Goal: Transaction & Acquisition: Purchase product/service

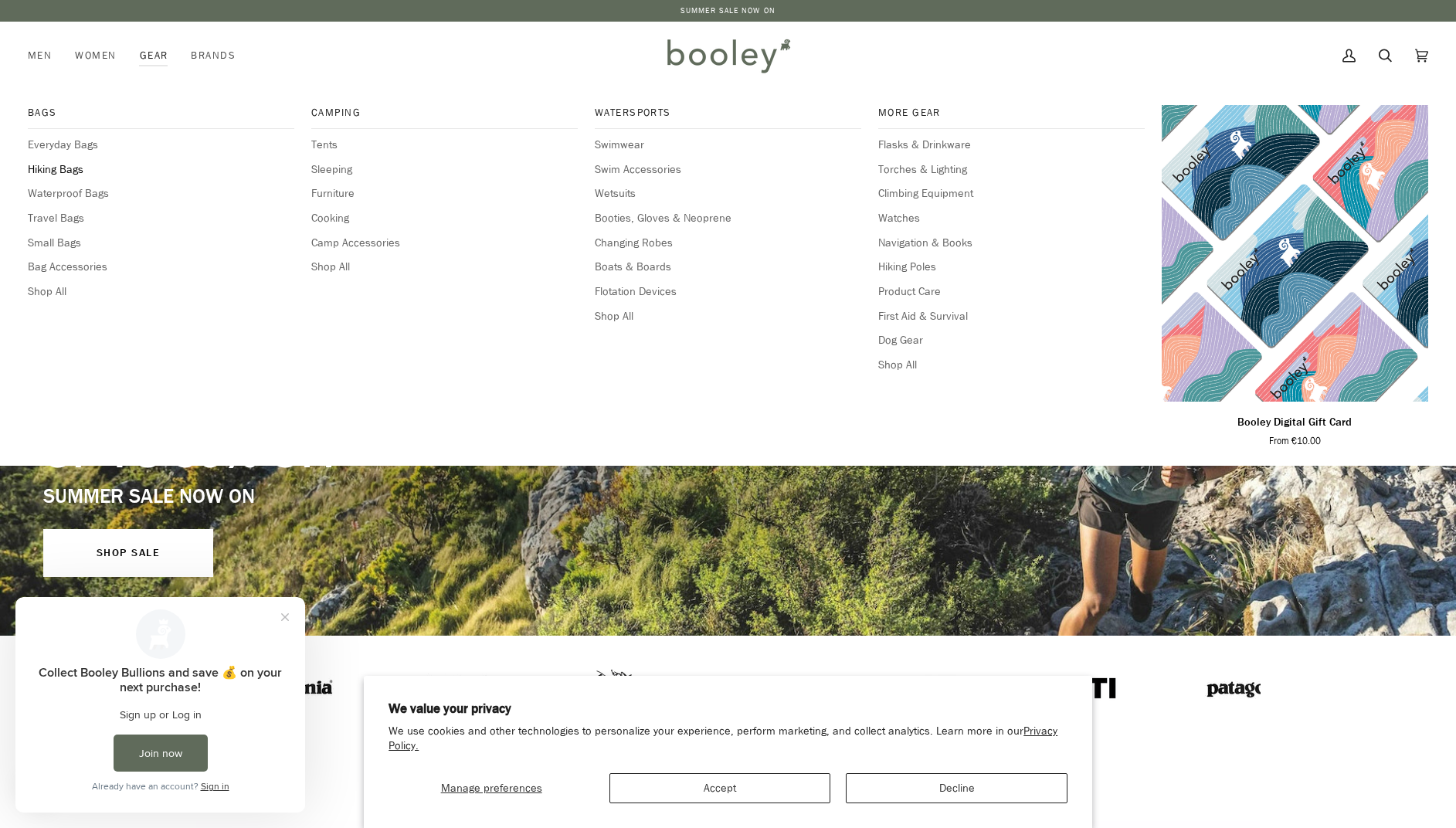
click at [70, 166] on span "Hiking Bags" at bounding box center [161, 170] width 266 height 17
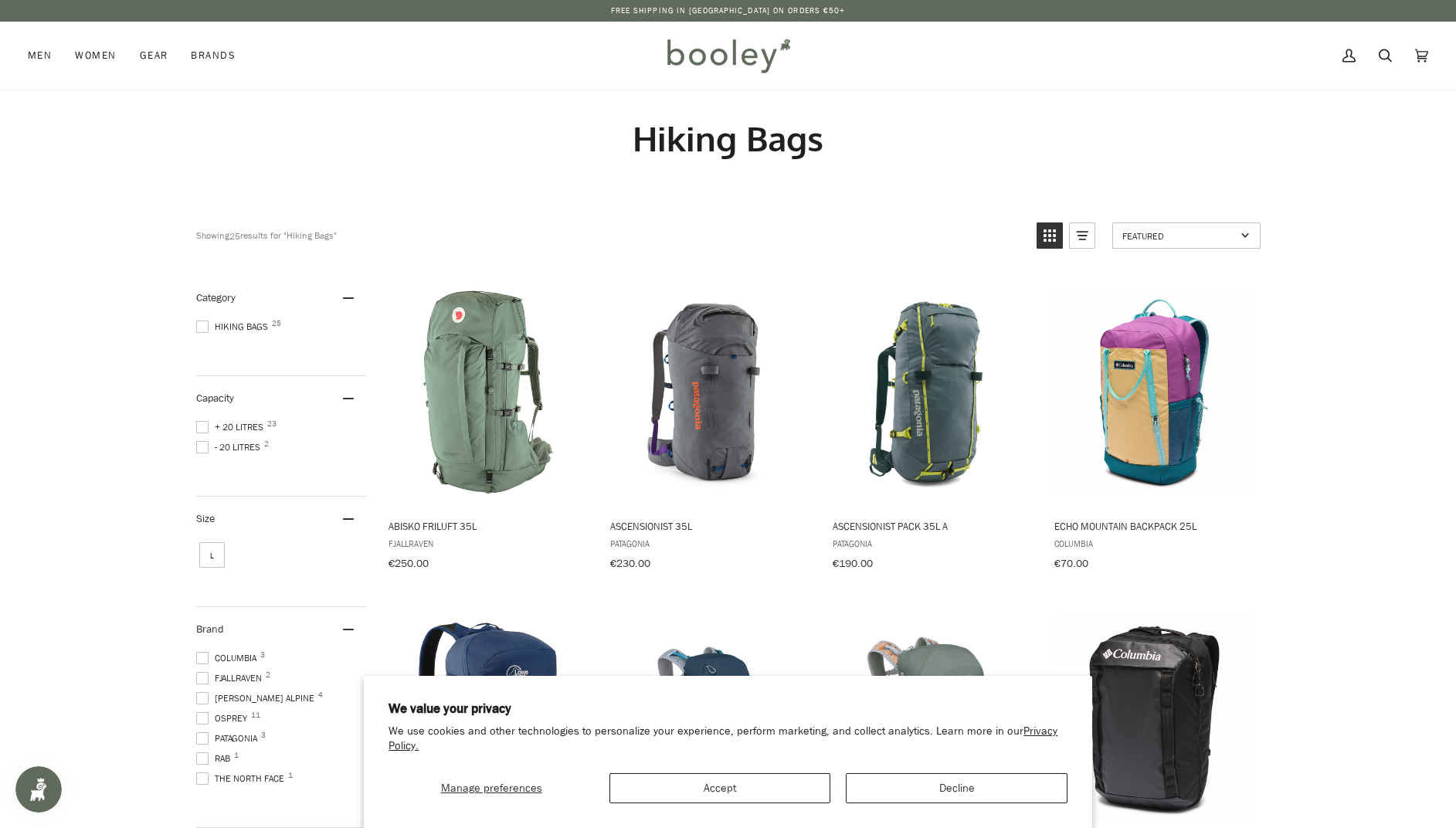
click at [814, 793] on button "Accept" at bounding box center [720, 789] width 221 height 31
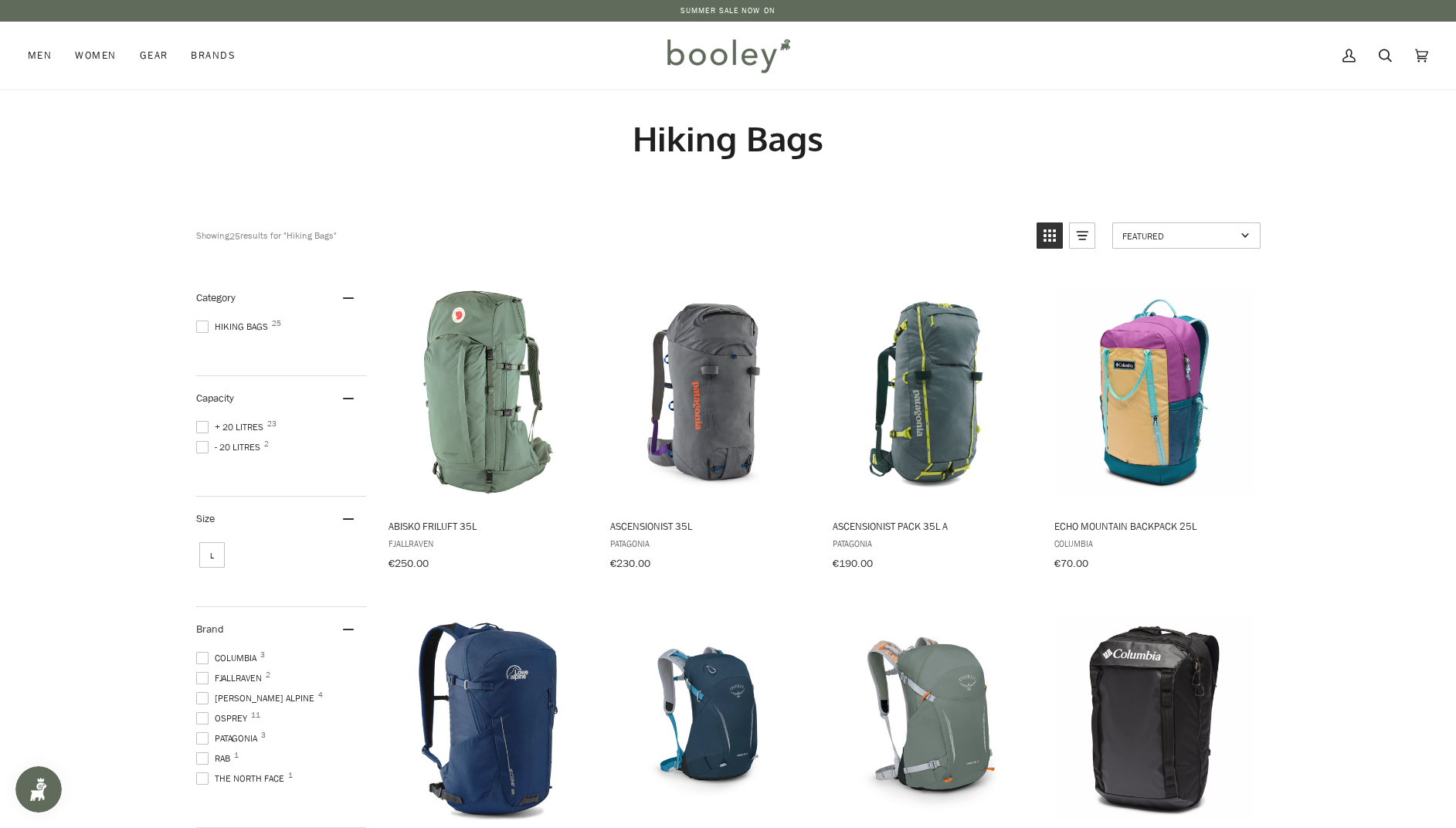
click at [204, 422] on span at bounding box center [202, 427] width 13 height 13
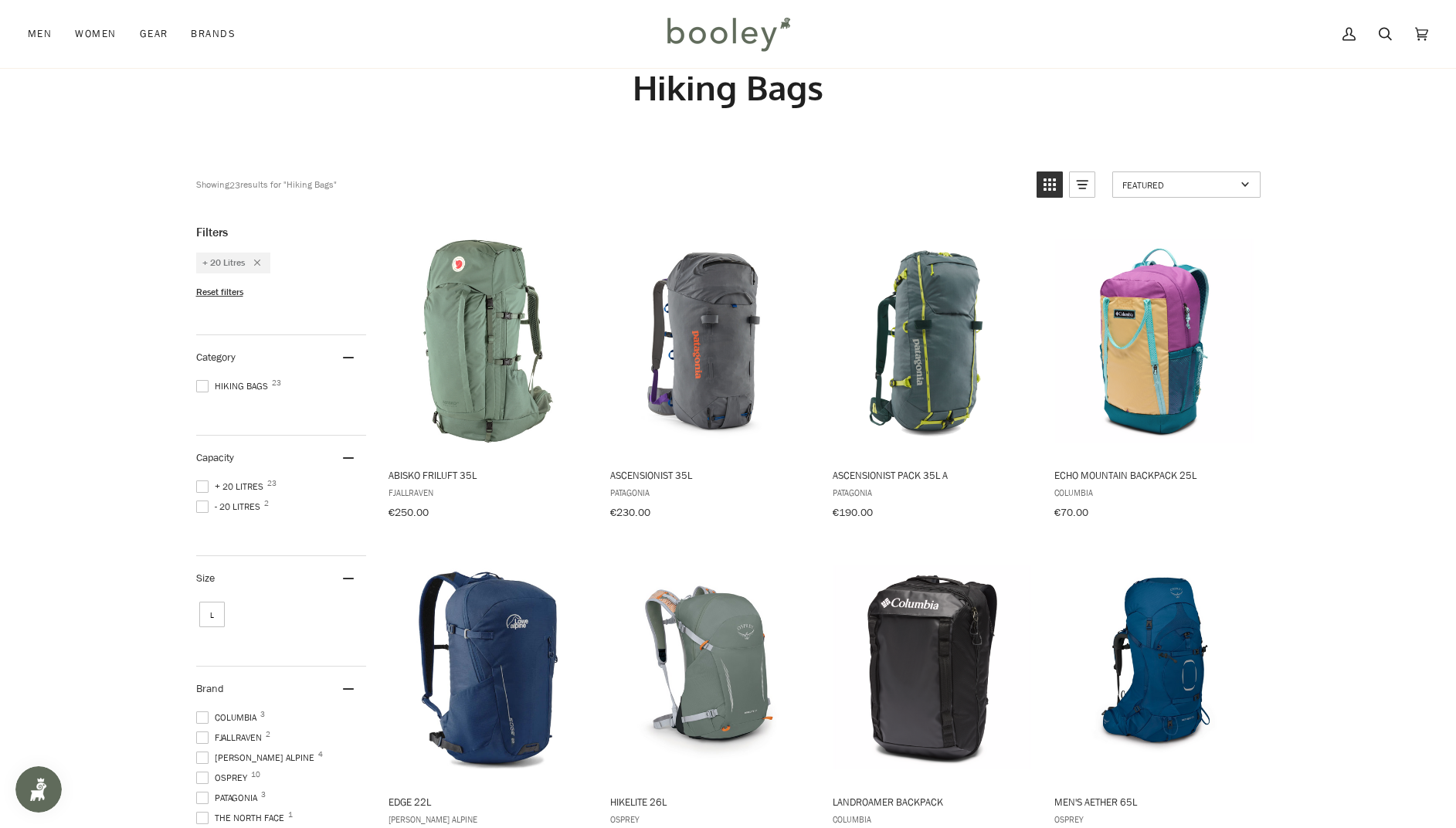
scroll to position [48, 1]
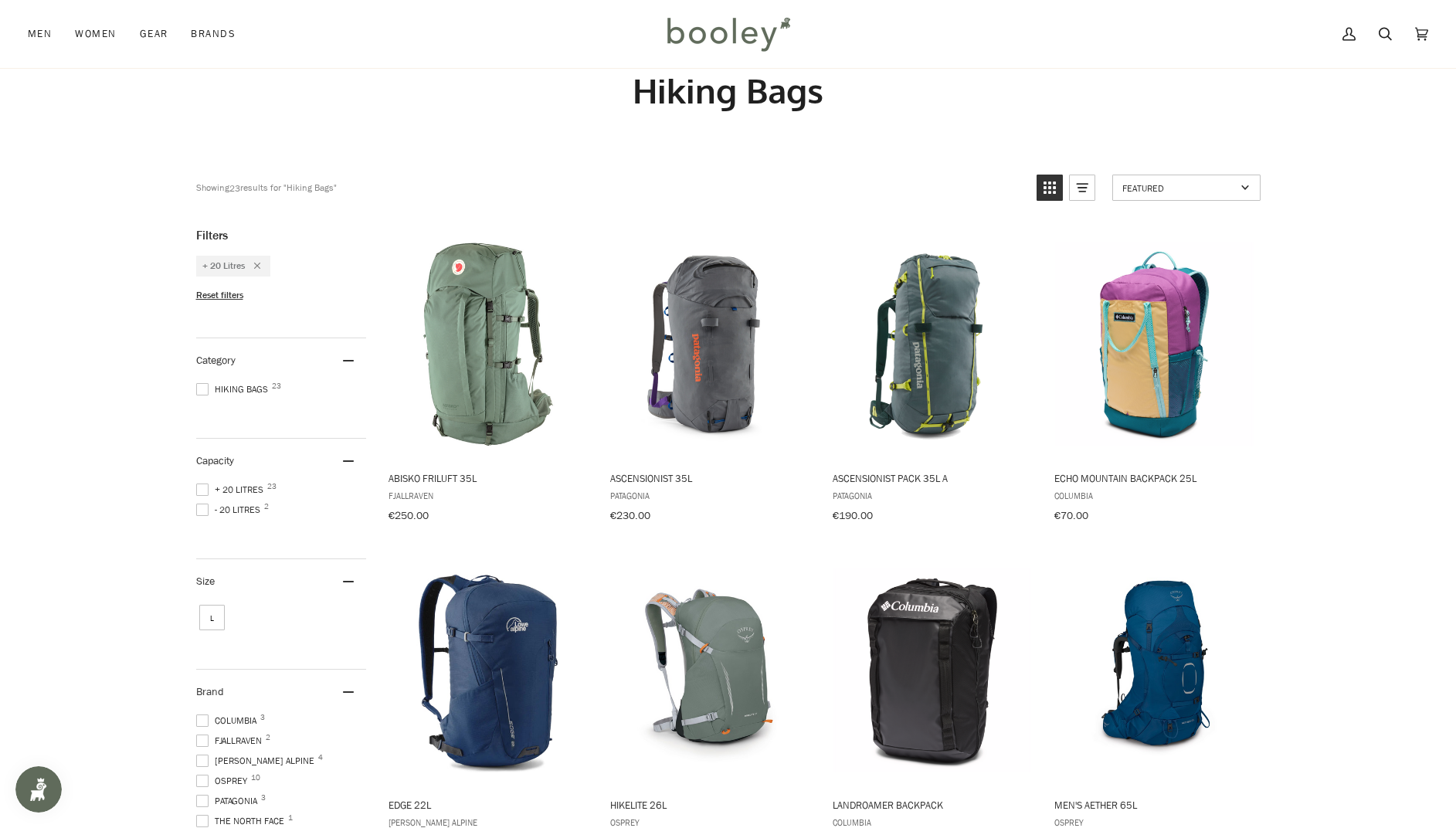
click at [204, 383] on span at bounding box center [202, 389] width 13 height 13
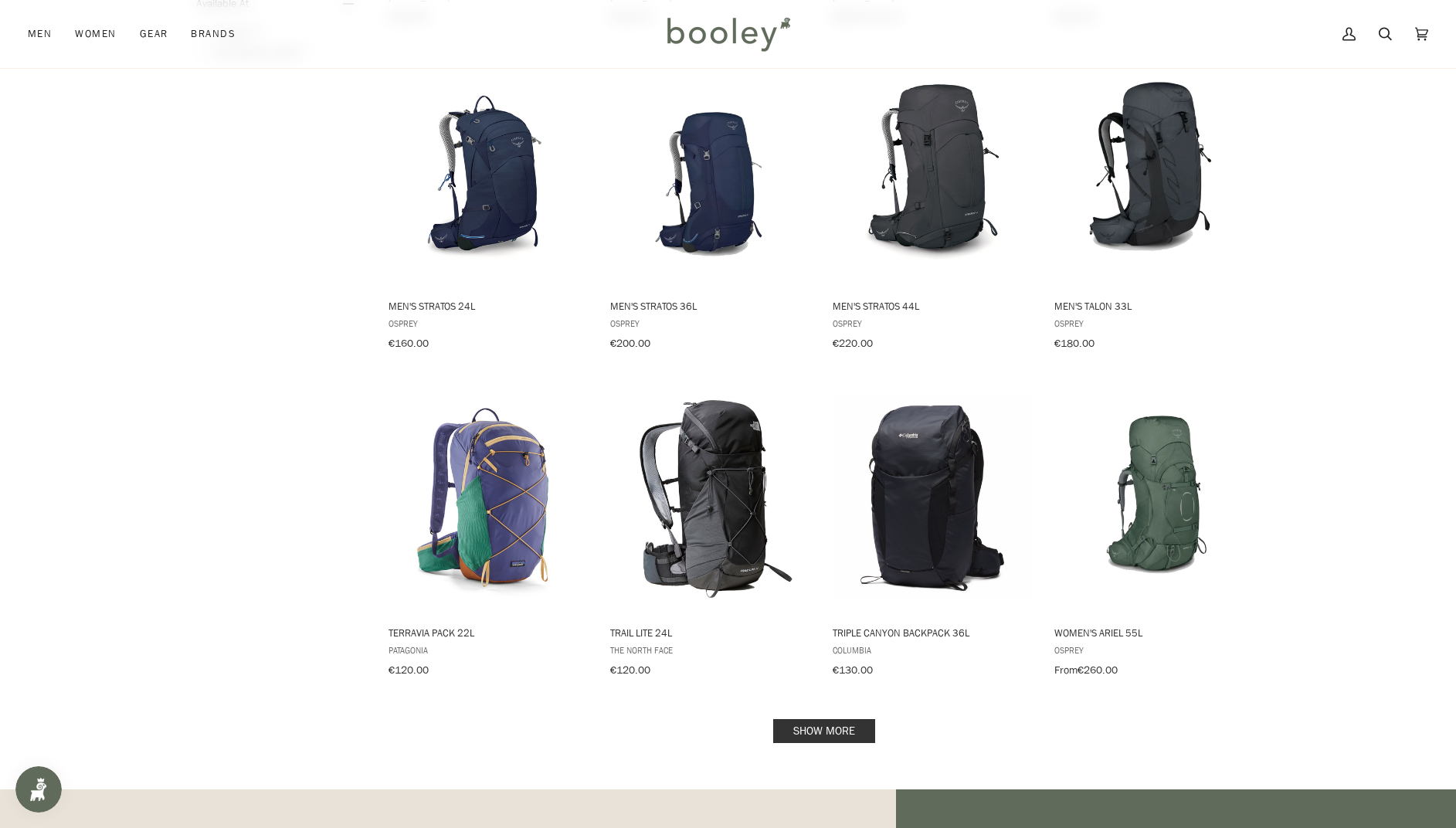
scroll to position [1202, 0]
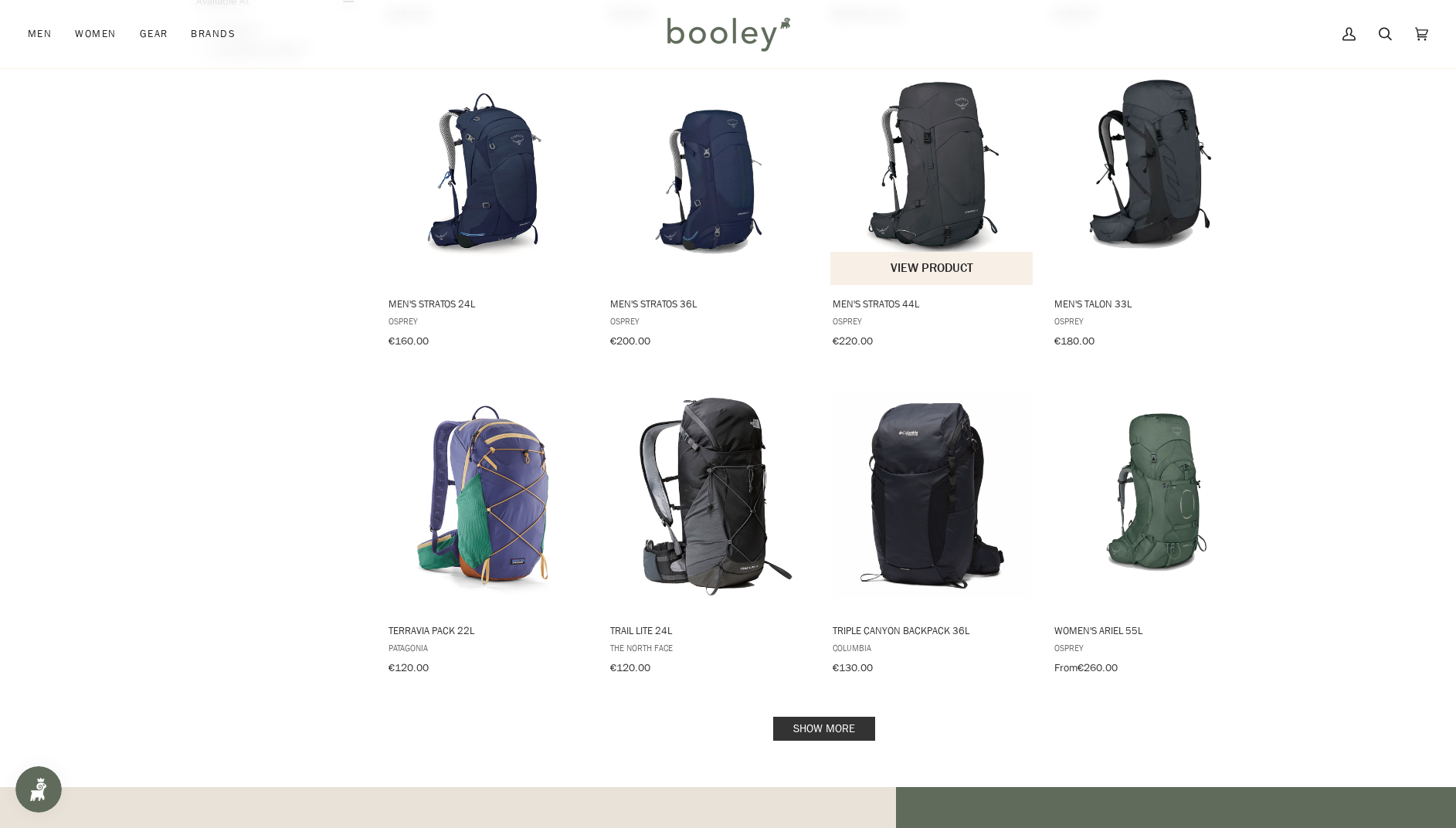
click at [914, 182] on img "Men's Stratos 44L" at bounding box center [932, 169] width 204 height 204
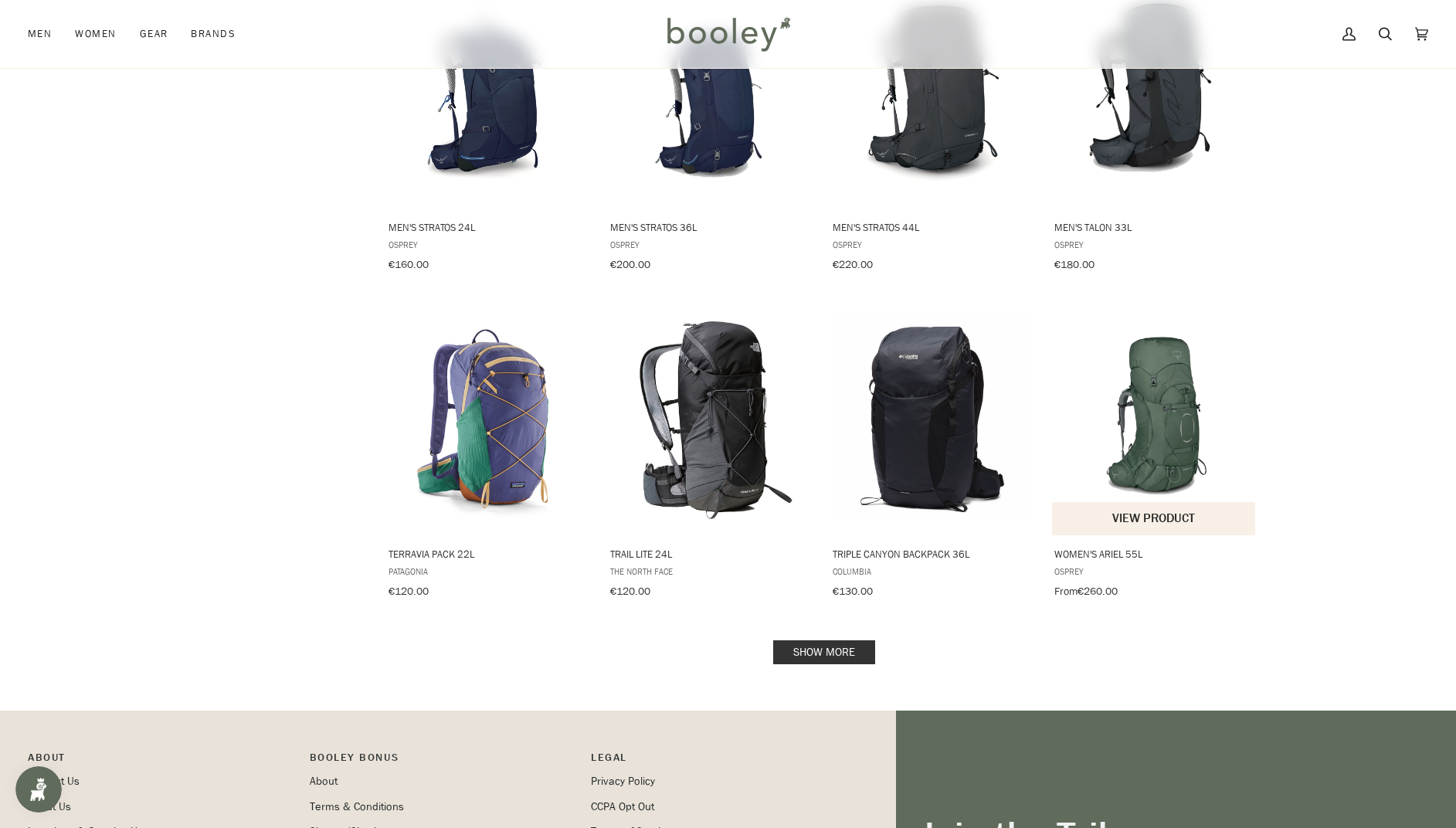
scroll to position [1332, 0]
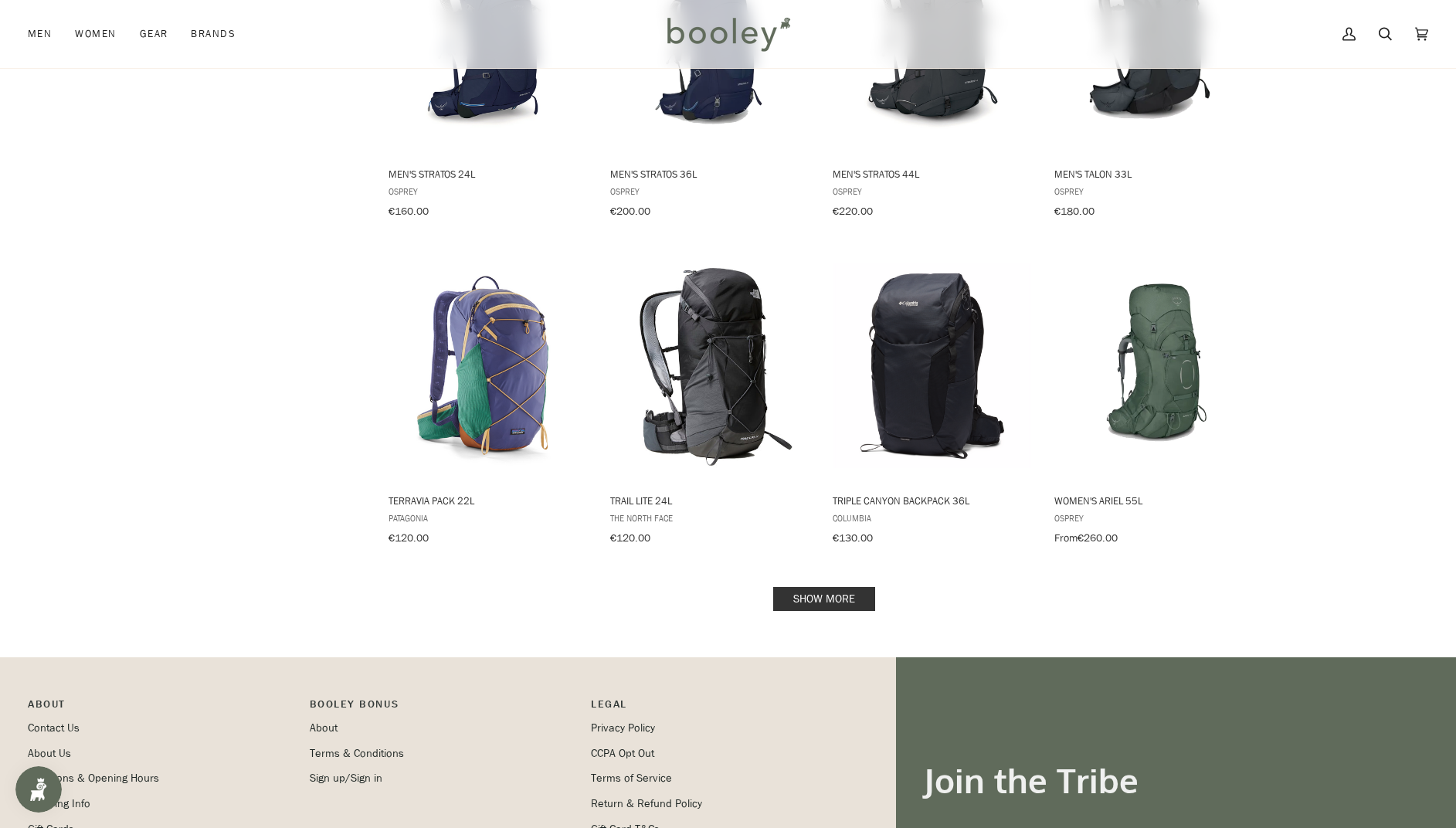
click at [827, 589] on link "Show more" at bounding box center [824, 599] width 102 height 24
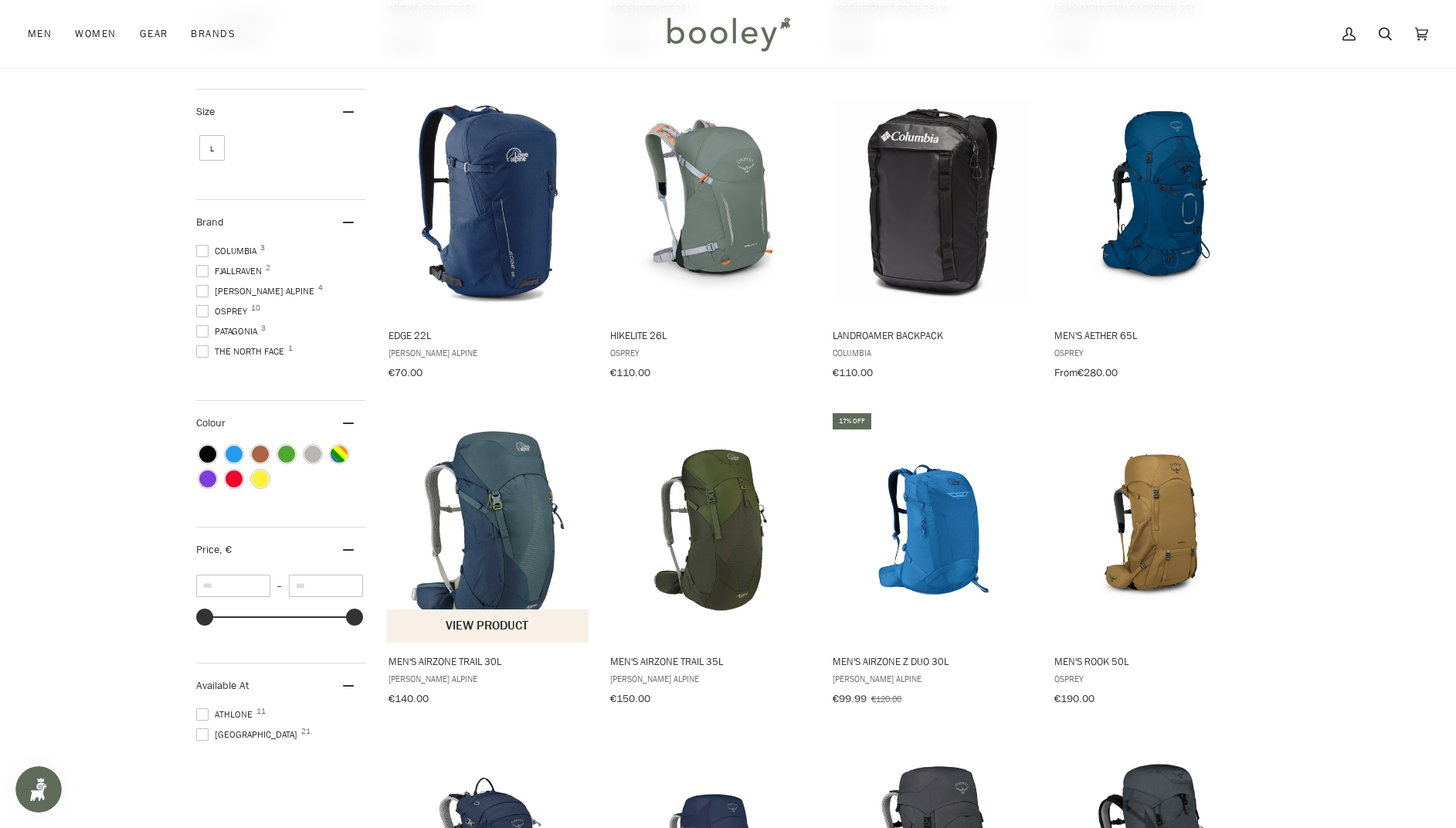
scroll to position [521, 0]
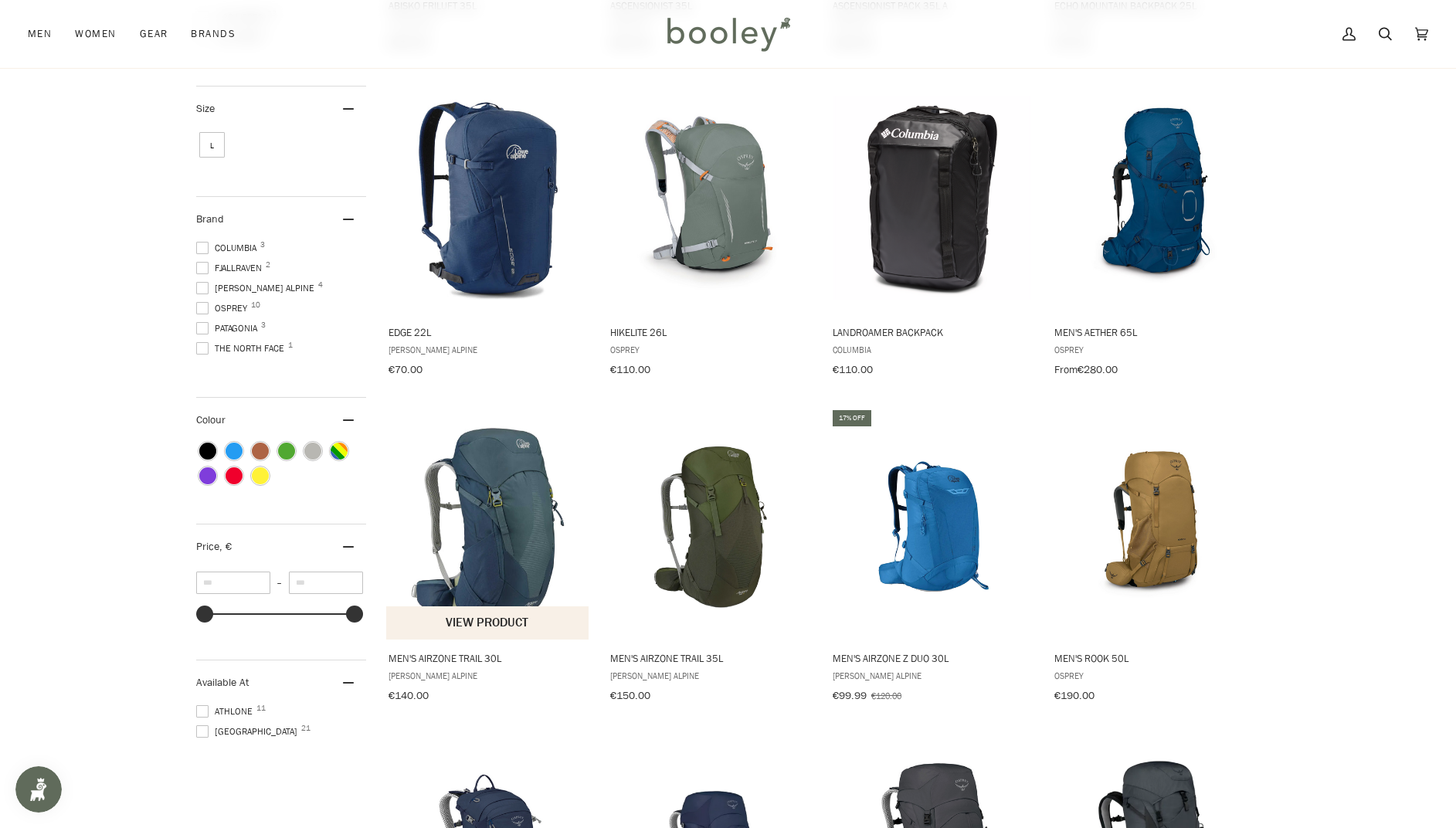
click at [496, 494] on img "Men's AirZone Trail 30L" at bounding box center [488, 524] width 204 height 204
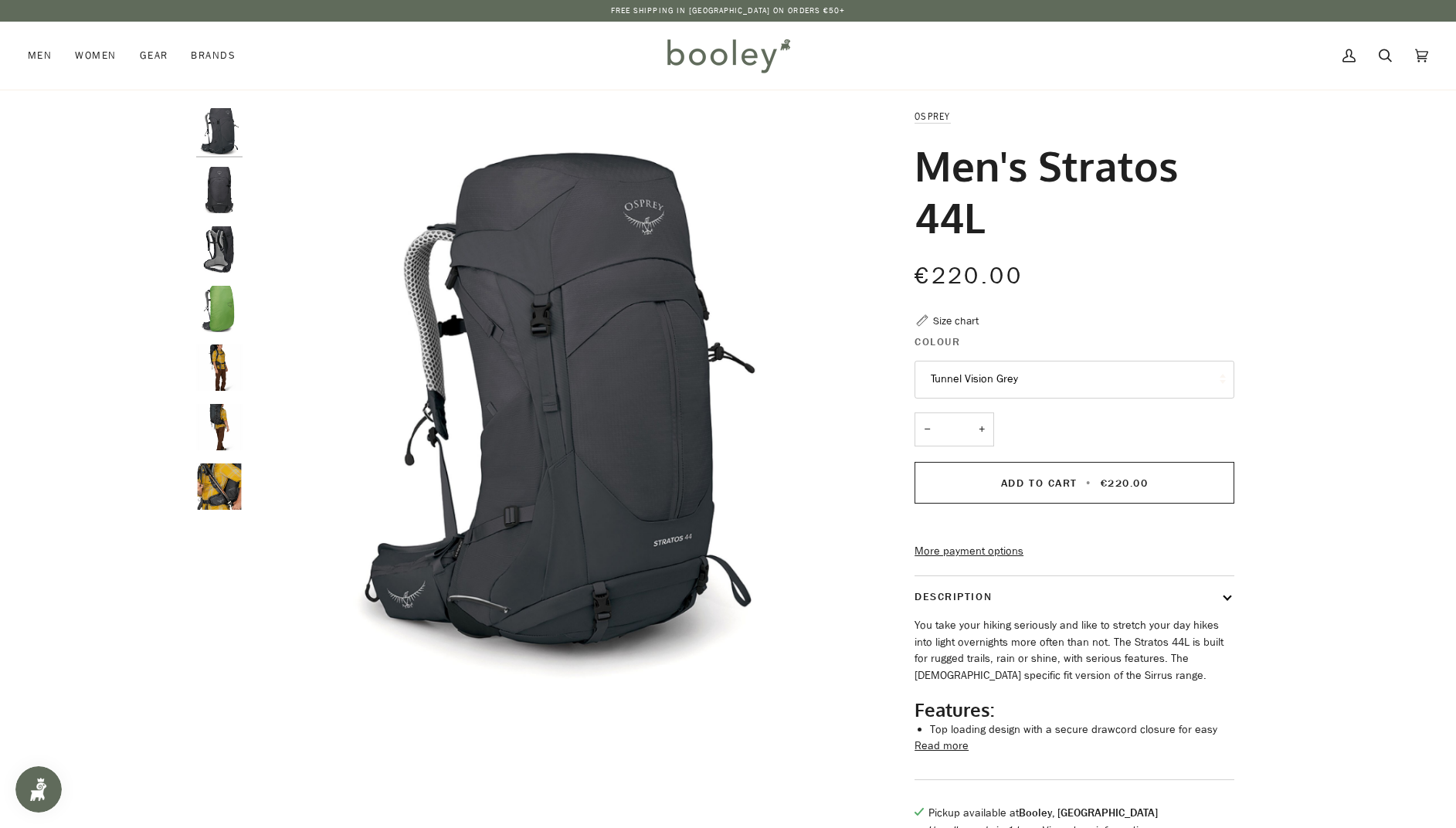
click at [219, 137] on img "Osprey Men's Stratos 44L Tunnel Vision Grey - Booley Galway" at bounding box center [219, 131] width 46 height 46
drag, startPoint x: 219, startPoint y: 193, endPoint x: 218, endPoint y: 237, distance: 44.0
click at [219, 195] on img "Osprey Men's Stratos 44L Tunnel Vision Grey - Booley Galway" at bounding box center [219, 189] width 46 height 46
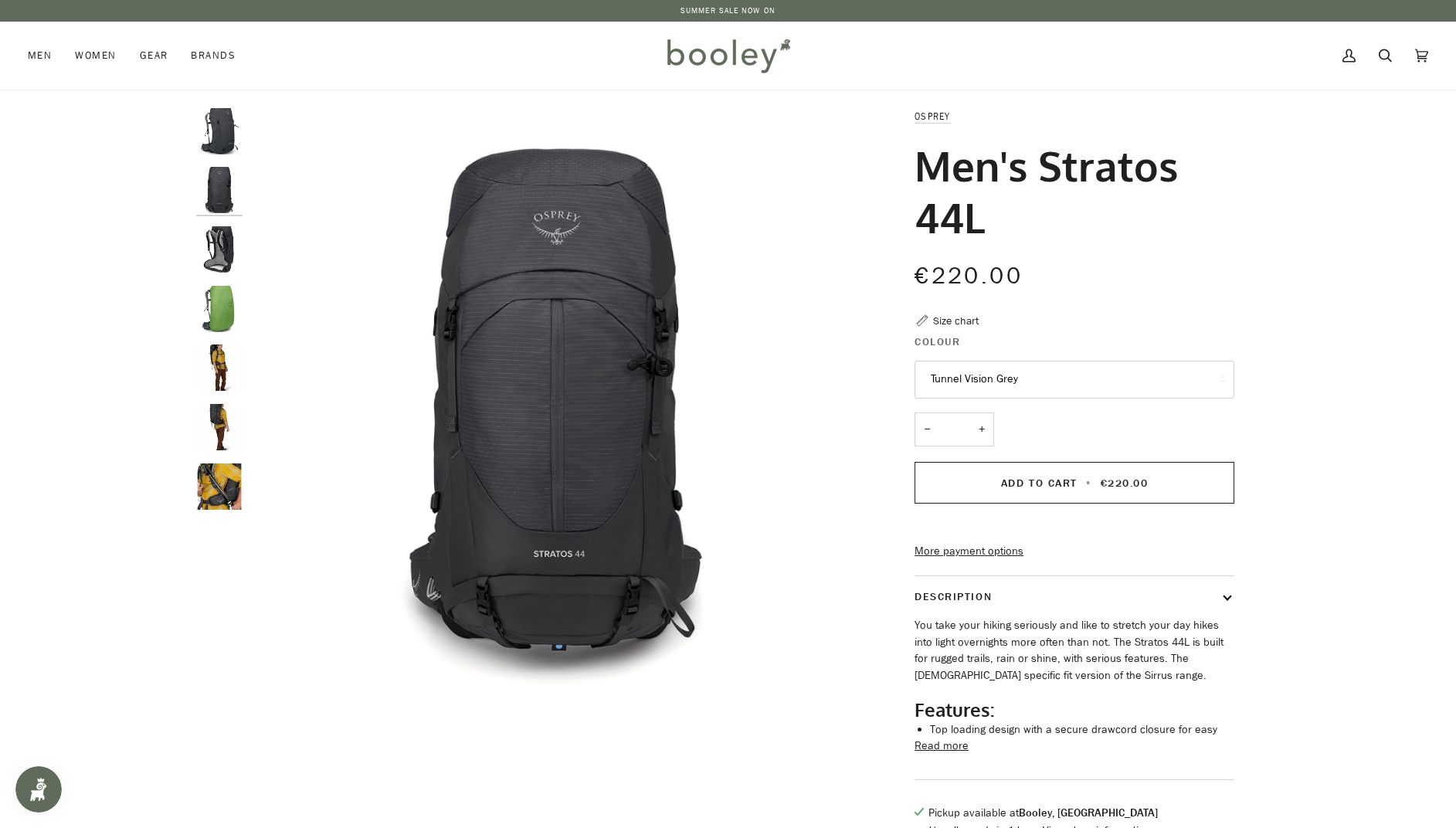
click at [216, 248] on img "Osprey Men's Stratos 44L Tunnel Vision Grey - Booley Galway" at bounding box center [219, 249] width 46 height 46
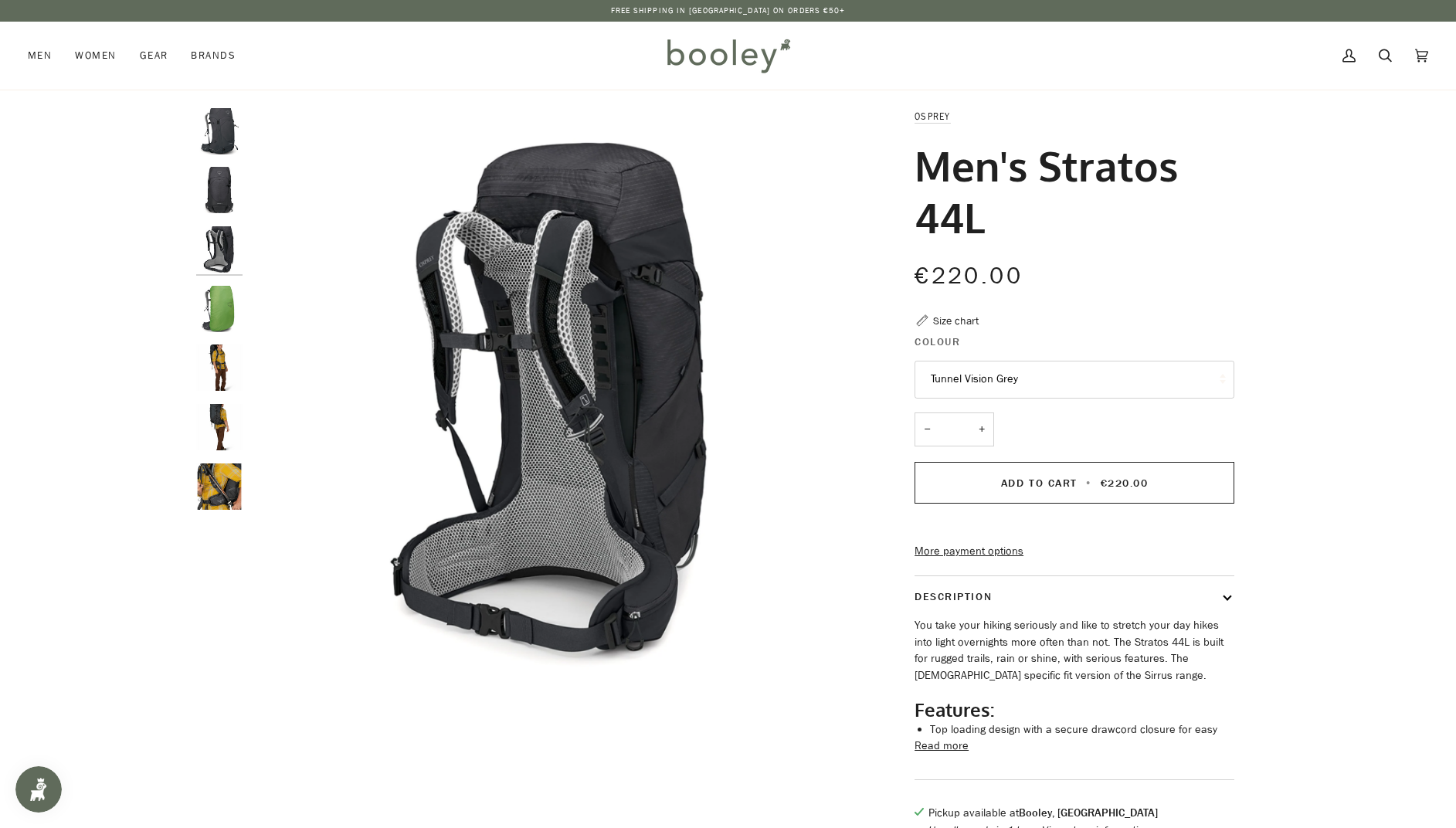
click at [222, 305] on img "Osprey Men's Stratos 44L Tunnel Vision Grey - Booley Galway" at bounding box center [219, 309] width 46 height 46
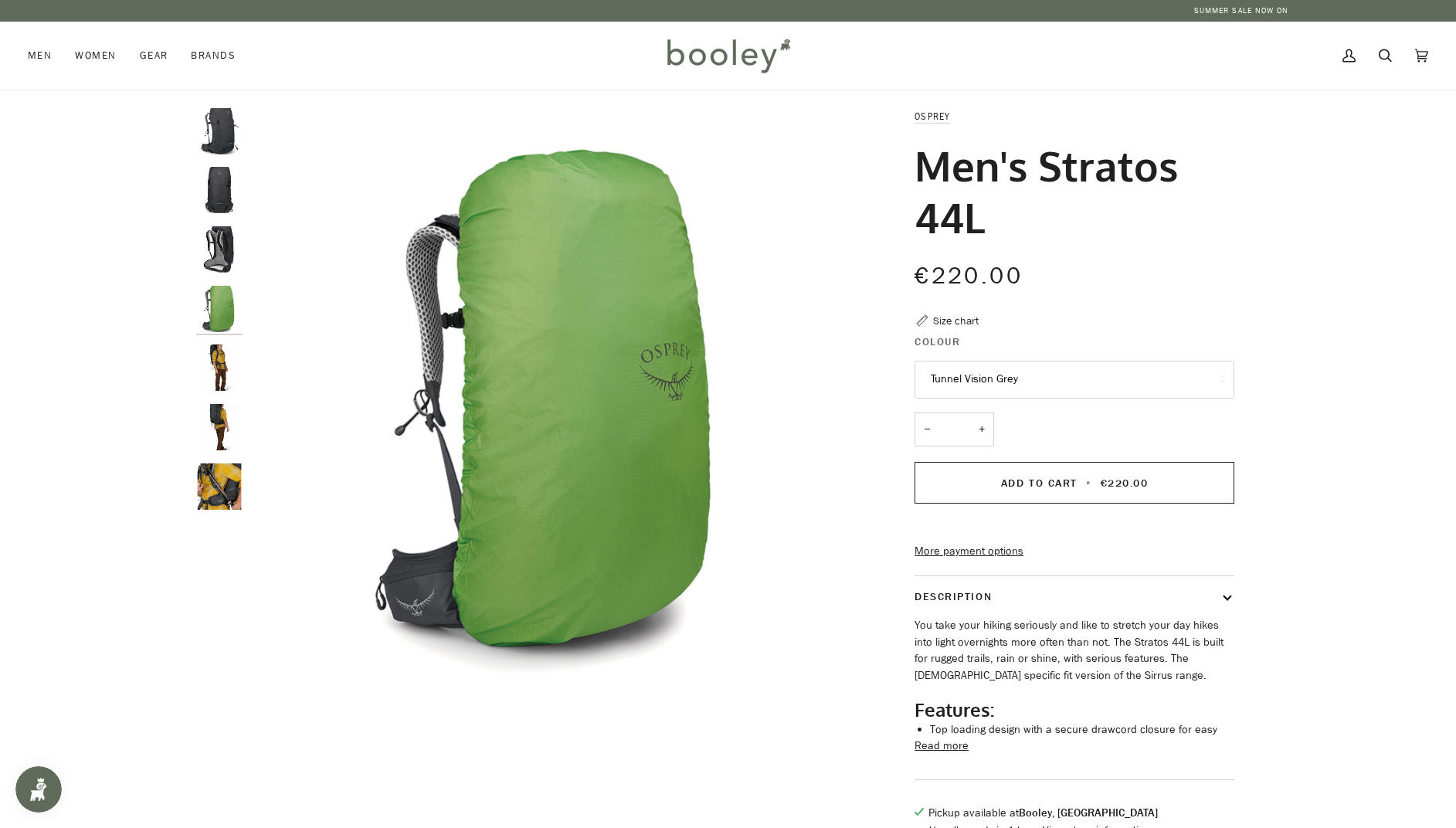
click at [219, 368] on img "Osprey Men's Stratos 44L Tunnel Vision Grey - Booley Galway" at bounding box center [219, 367] width 46 height 46
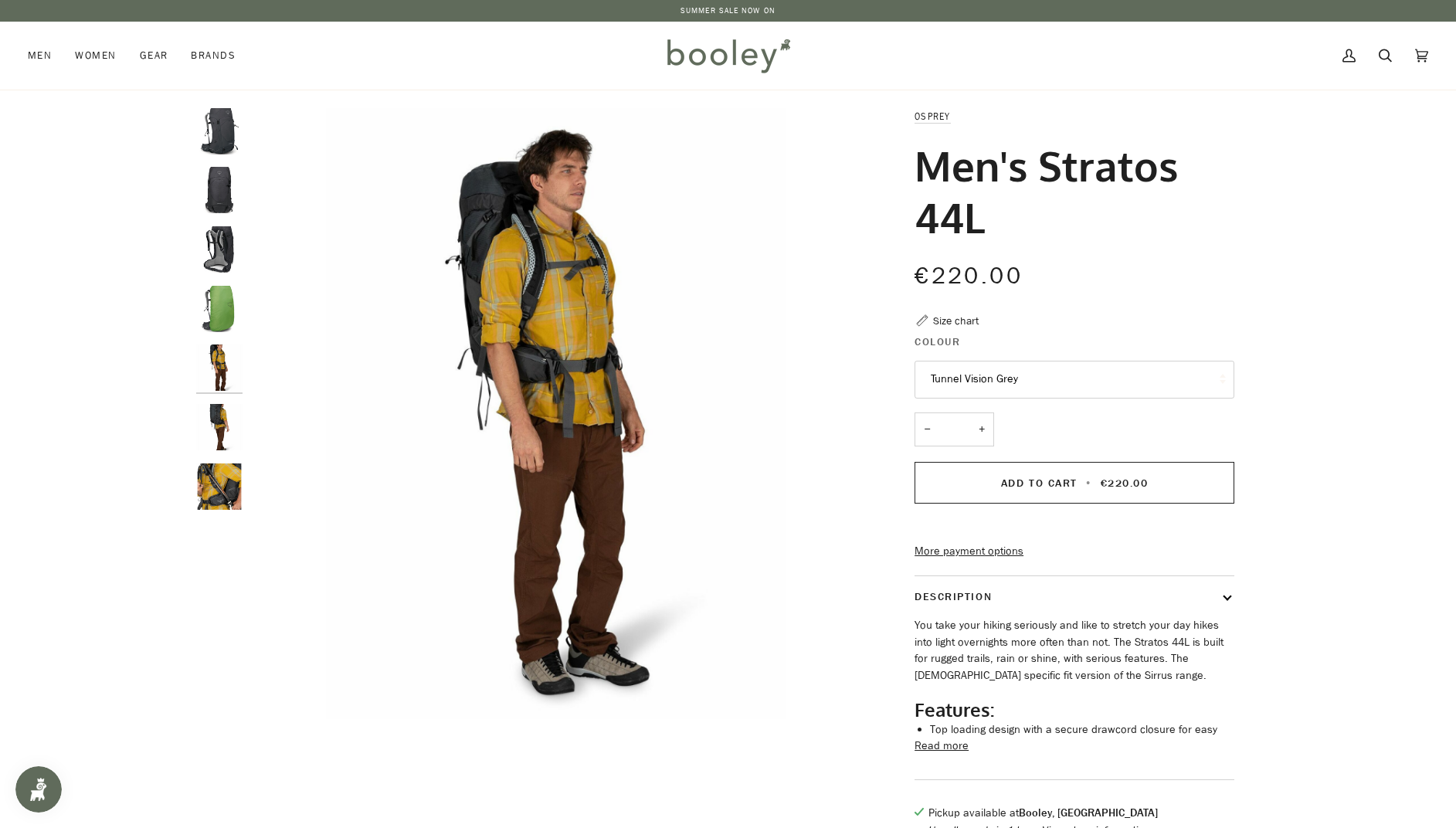
click at [222, 367] on img "Osprey Men's Stratos 44L Tunnel Vision Grey - Booley Galway" at bounding box center [219, 367] width 46 height 46
click at [223, 417] on img "Osprey Men's Stratos 44L Tunnel Vision Grey - Booley Galway" at bounding box center [219, 427] width 46 height 46
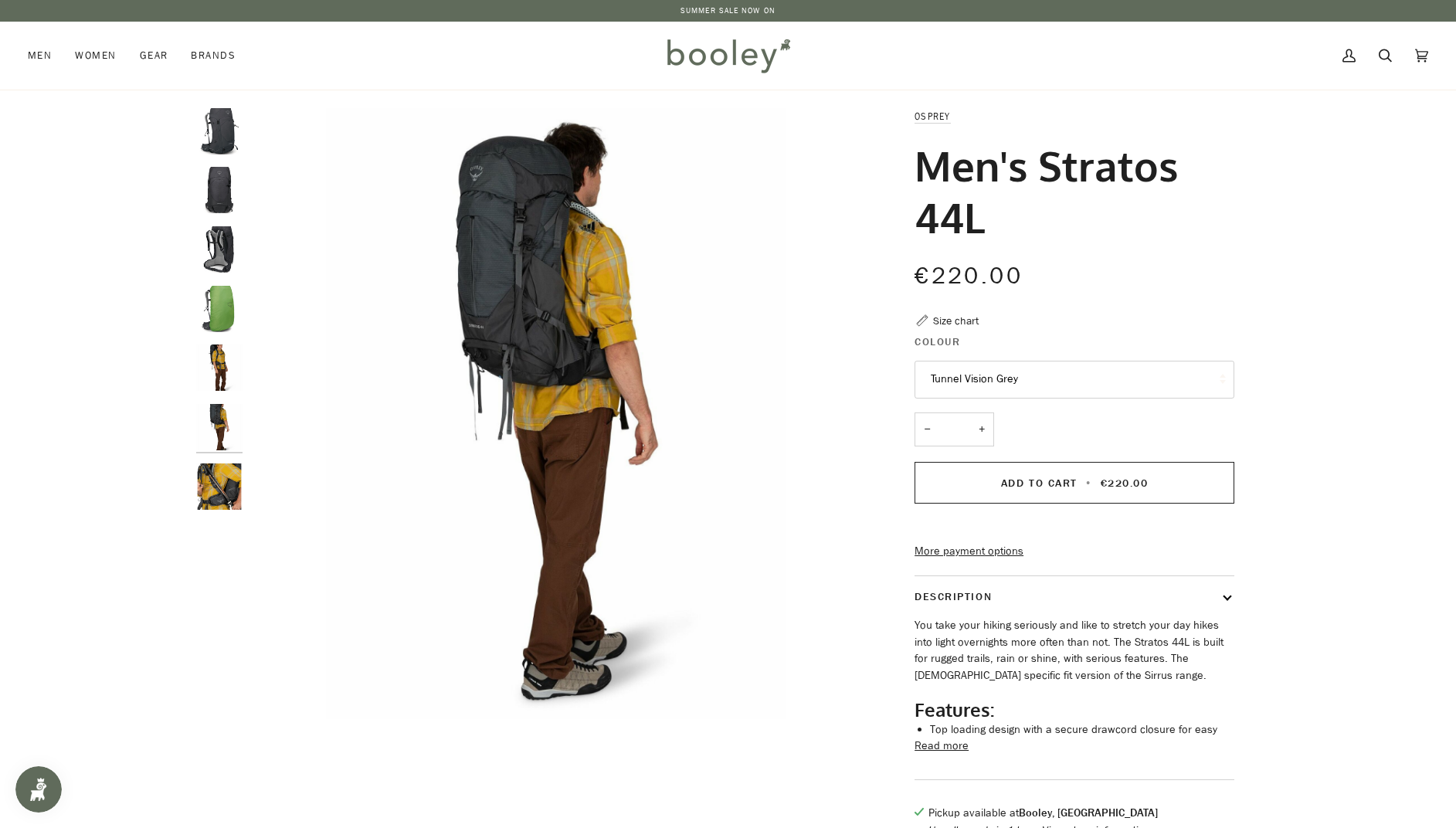
click at [217, 418] on img "Osprey Men's Stratos 44L Tunnel Vision Grey - Booley Galway" at bounding box center [219, 427] width 46 height 46
click at [215, 489] on img "Osprey Men's Stratos 44L Tunnel Vision Grey - Booley Galway" at bounding box center [219, 487] width 46 height 46
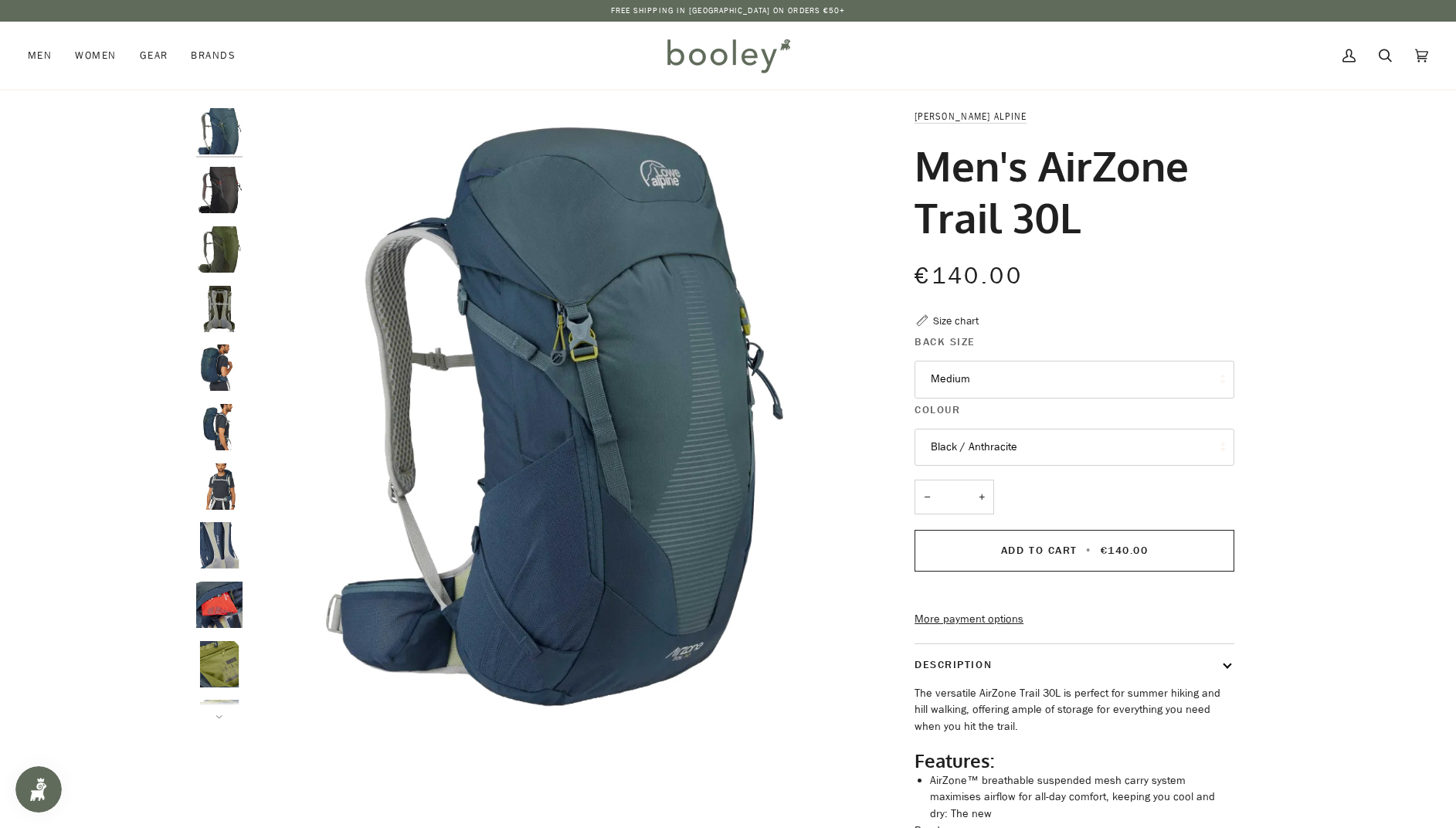
drag, startPoint x: 222, startPoint y: 372, endPoint x: 224, endPoint y: 385, distance: 13.2
click at [222, 372] on img "Lowe Alpine Men's AirZone Trail 30L - Booley Galway" at bounding box center [219, 367] width 46 height 46
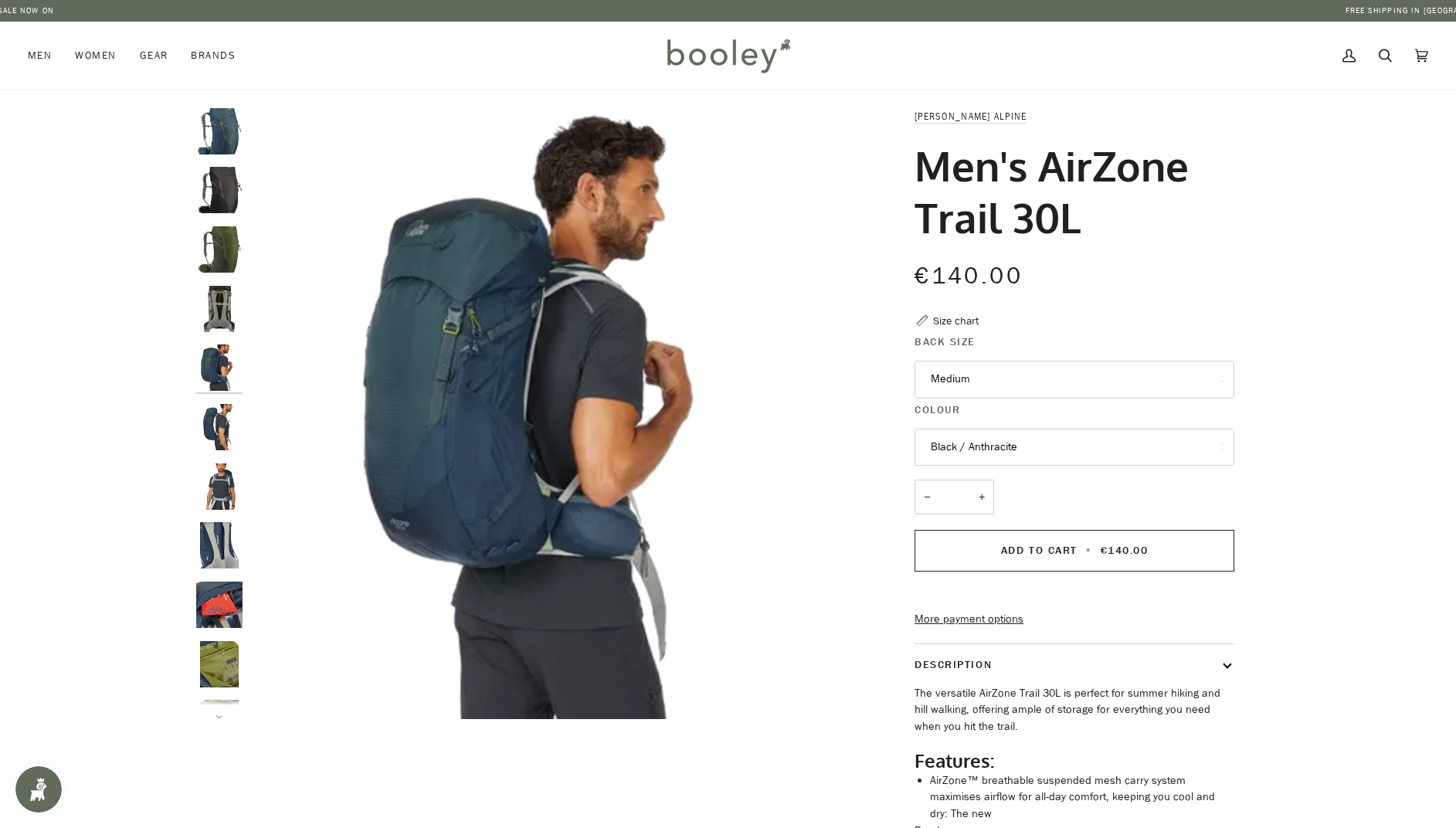
drag, startPoint x: 228, startPoint y: 418, endPoint x: 234, endPoint y: 447, distance: 29.6
click at [228, 418] on img "Lowe Alpine Men's AirZone Trail 30L - Booley Galway" at bounding box center [219, 427] width 46 height 46
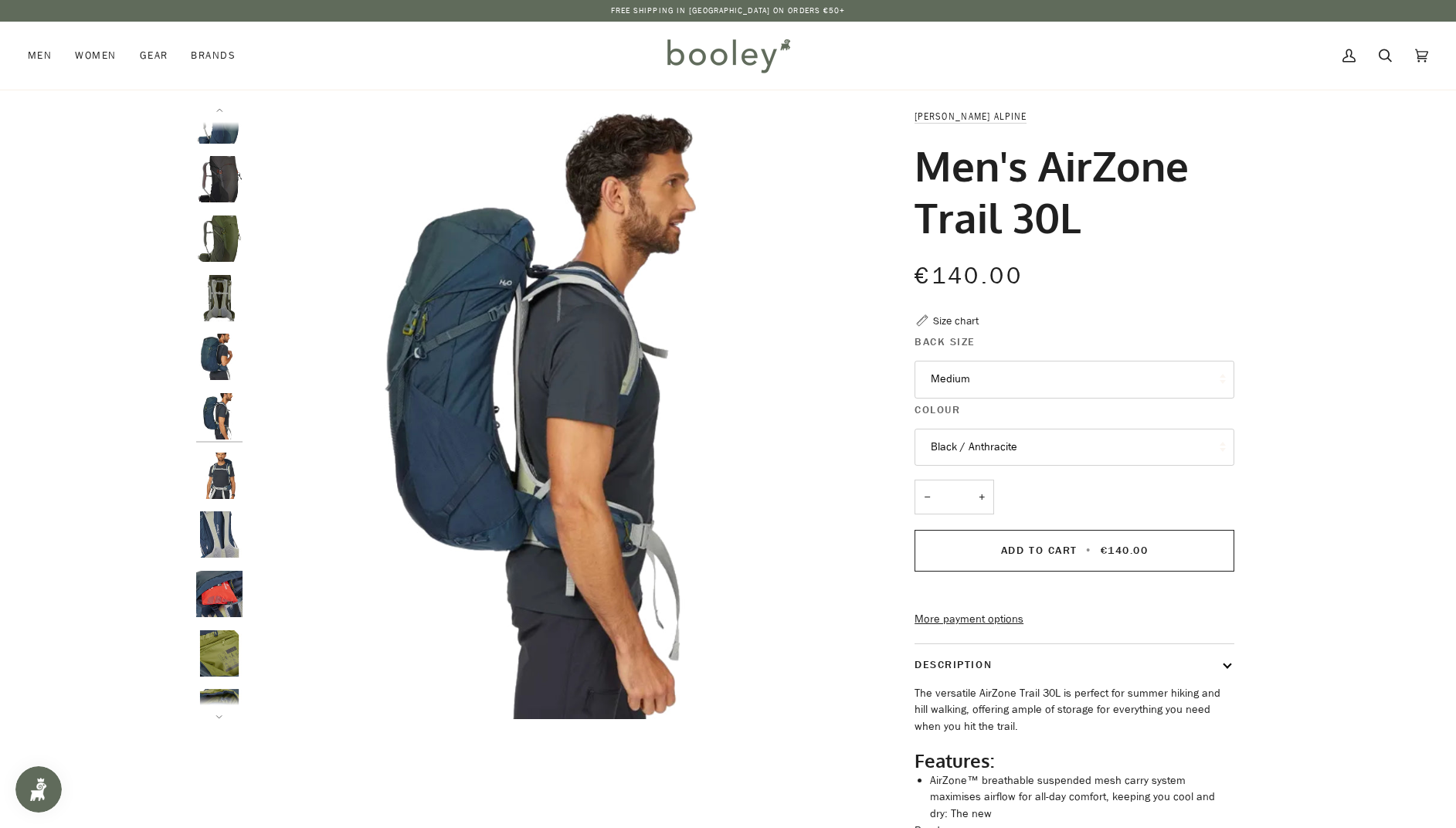
click at [214, 467] on img "Lowe Alpine Men's AirZone Trail 30L - Booley Galway" at bounding box center [219, 476] width 46 height 46
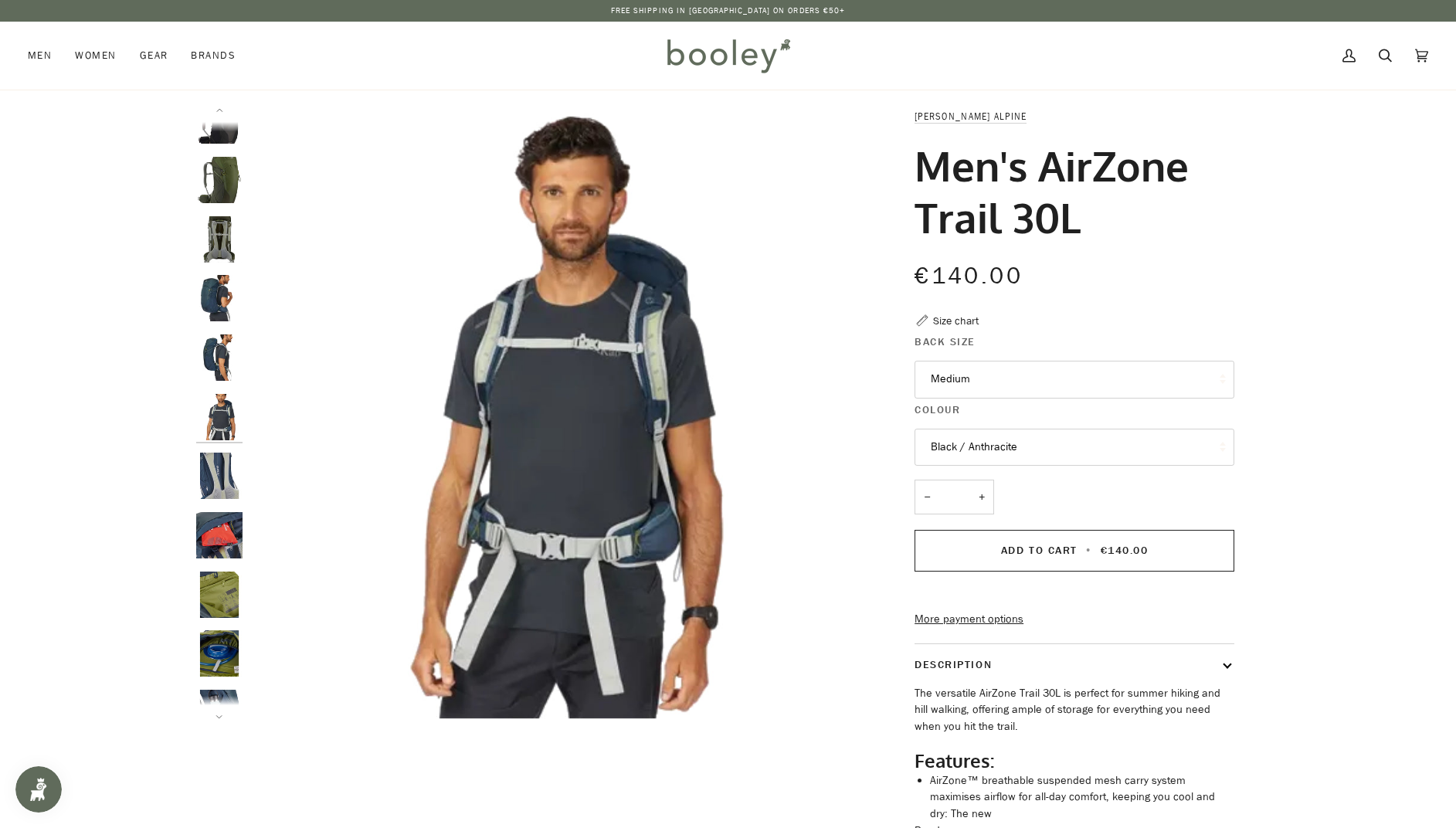
drag, startPoint x: 212, startPoint y: 534, endPoint x: 222, endPoint y: 553, distance: 21.5
click at [212, 534] on img "Lowe Alpine Men's AirZone Trail 30L - Booley Galway" at bounding box center [219, 535] width 46 height 46
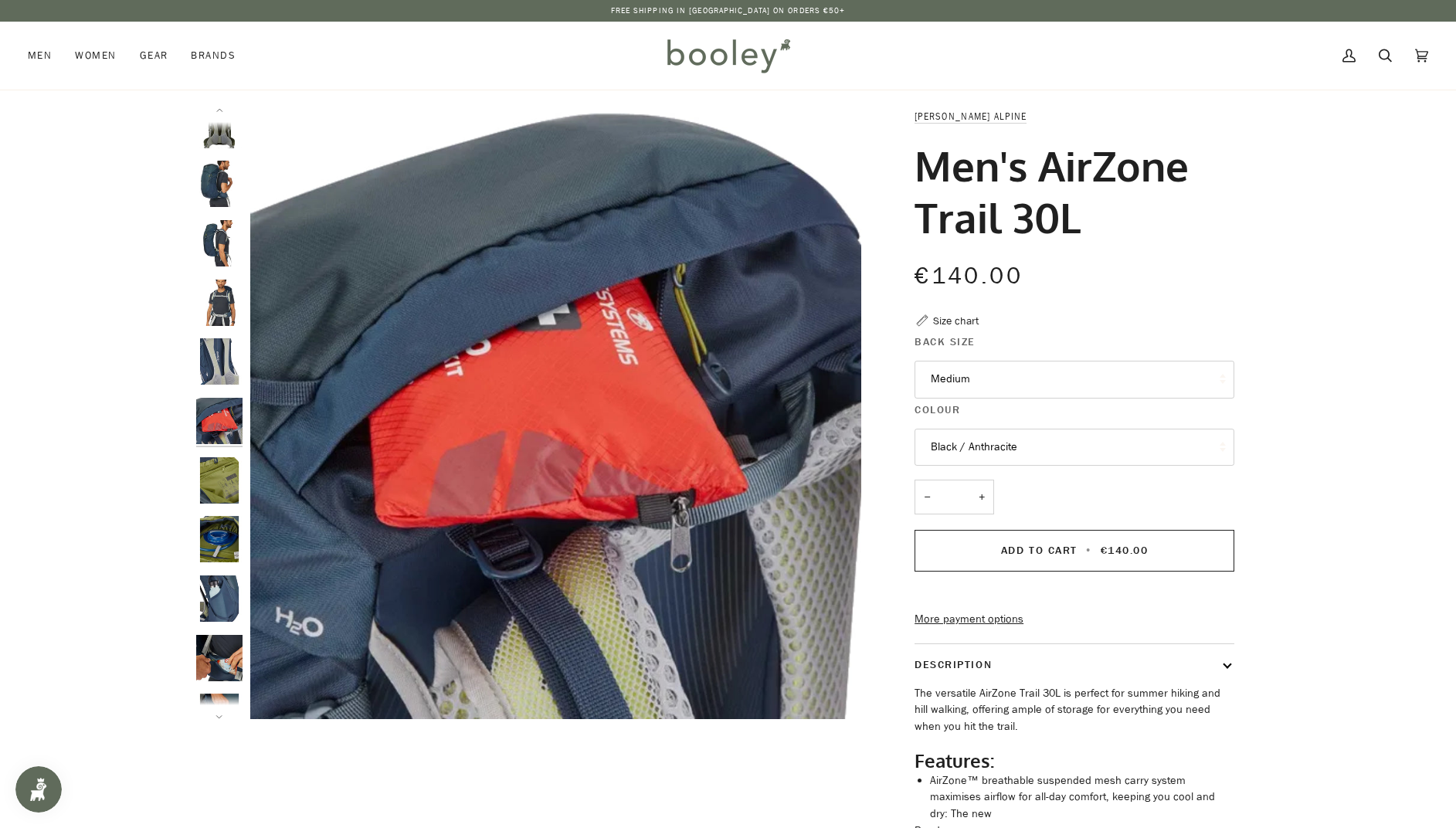
scroll to position [187, 0]
click at [219, 532] on img "Lowe Alpine Men's AirZone Trail 30L - Booley Galway" at bounding box center [219, 536] width 46 height 46
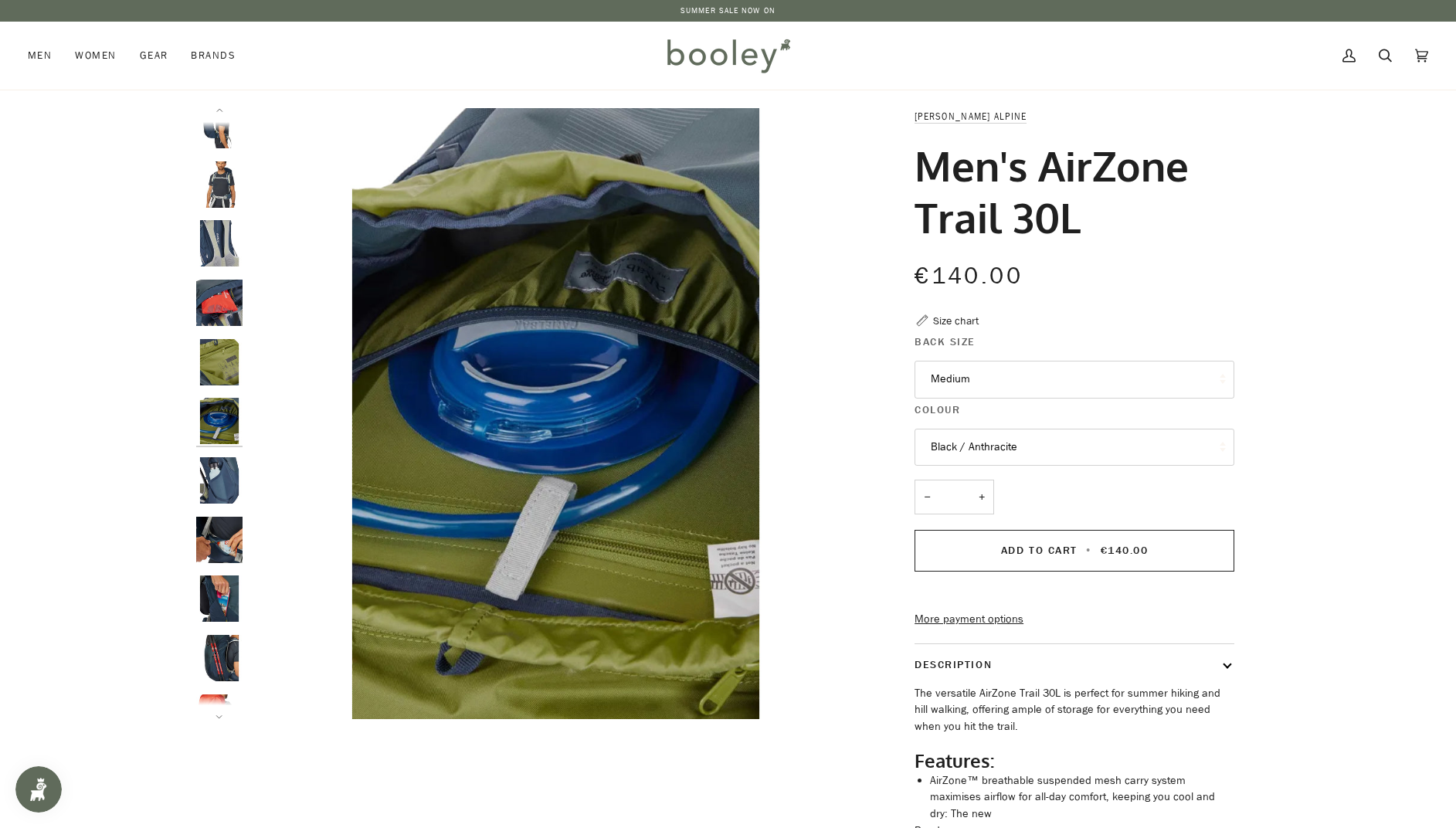
scroll to position [305, 0]
drag, startPoint x: 222, startPoint y: 547, endPoint x: 226, endPoint y: 591, distance: 44.2
click at [223, 550] on img "Lowe Alpine Men's AirZone Trail 30L - Booley Galway" at bounding box center [219, 537] width 46 height 46
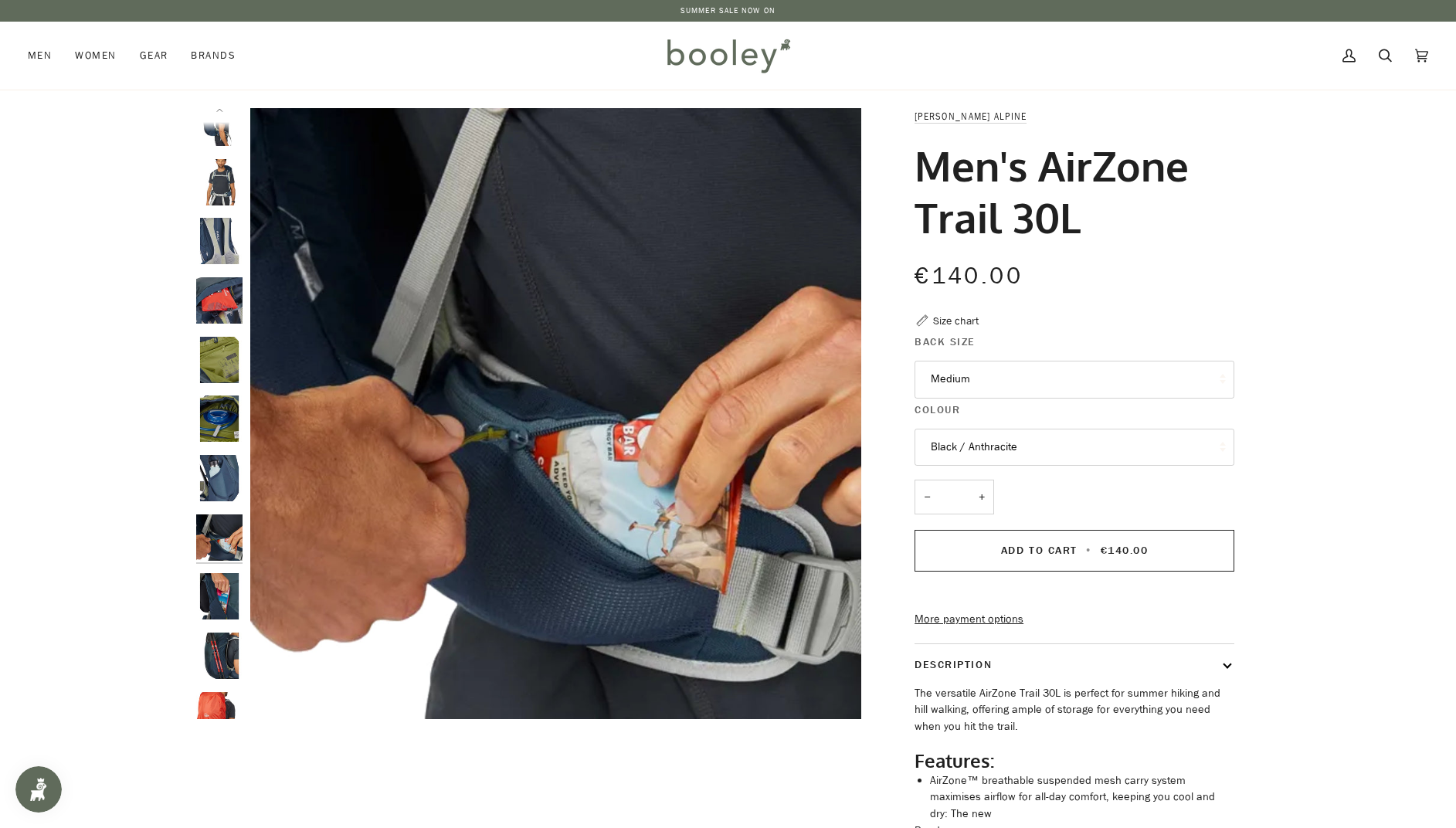
scroll to position [329, 0]
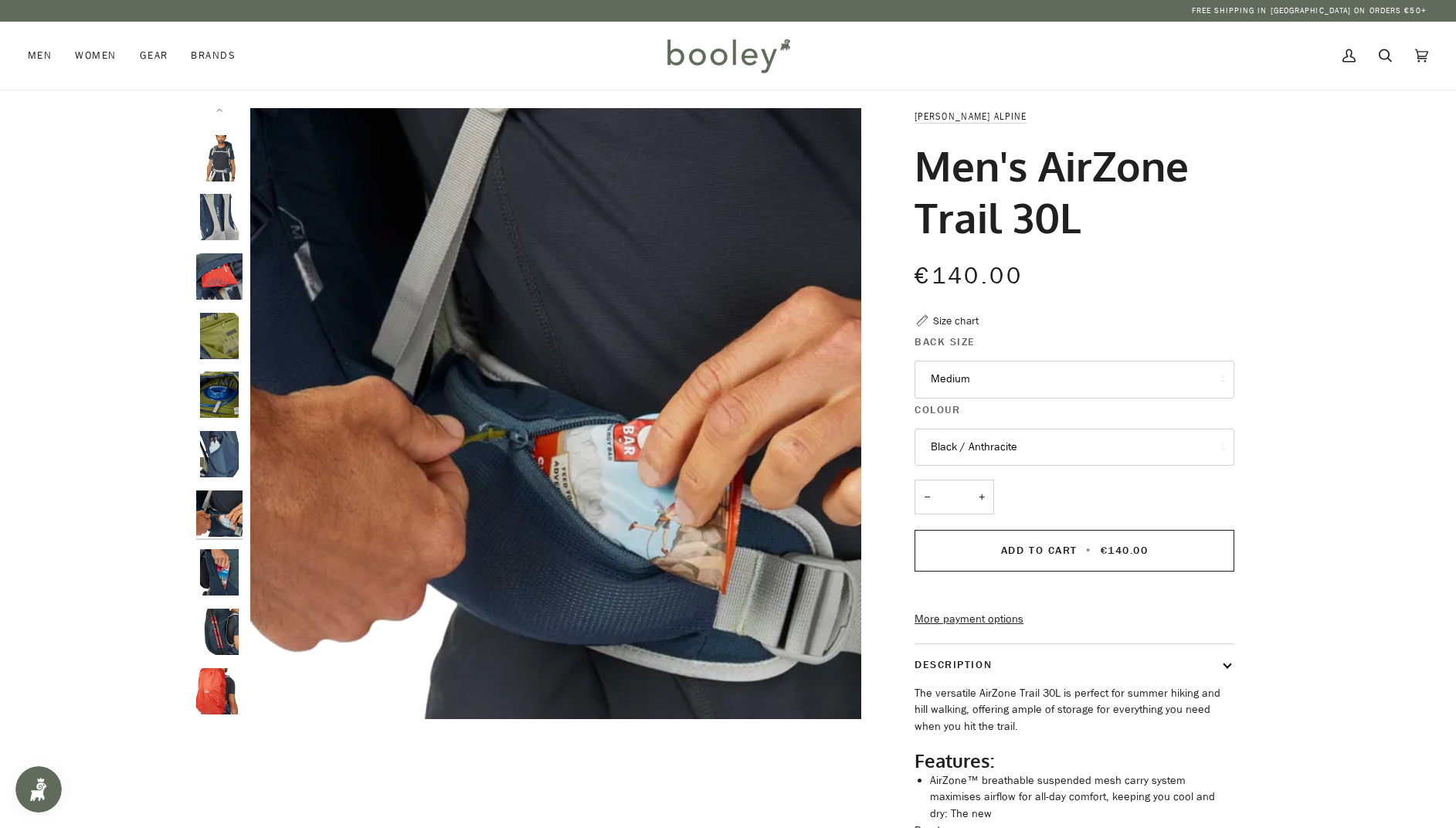
click at [218, 573] on img "Lowe Alpine Men's AirZone Trail 30L - Booley Galway" at bounding box center [219, 572] width 46 height 46
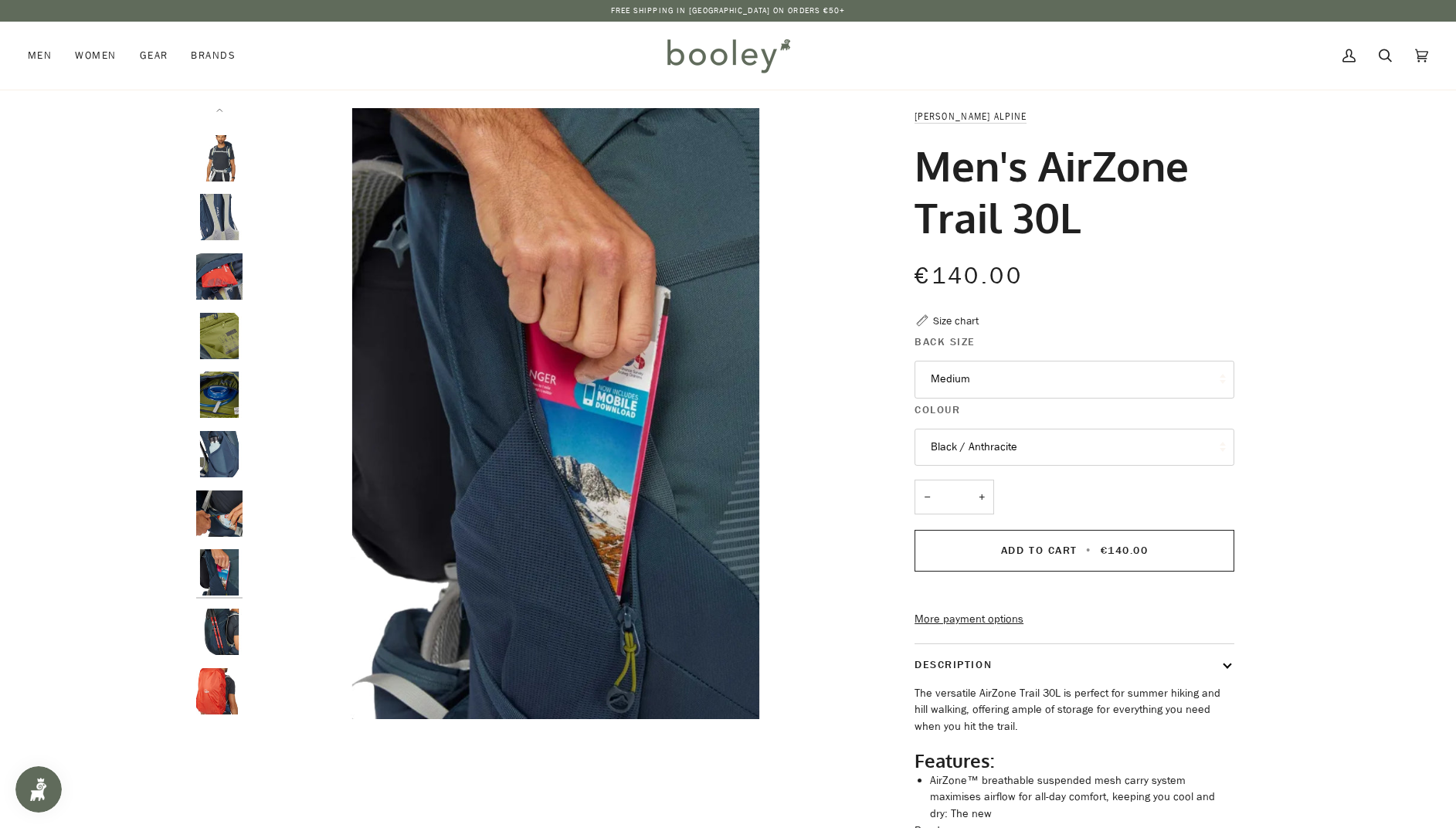
click at [222, 621] on img "Lowe Alpine Men's AirZone Trail 30L - Booley Galway" at bounding box center [219, 632] width 46 height 46
